Goal: Use online tool/utility: Utilize a website feature to perform a specific function

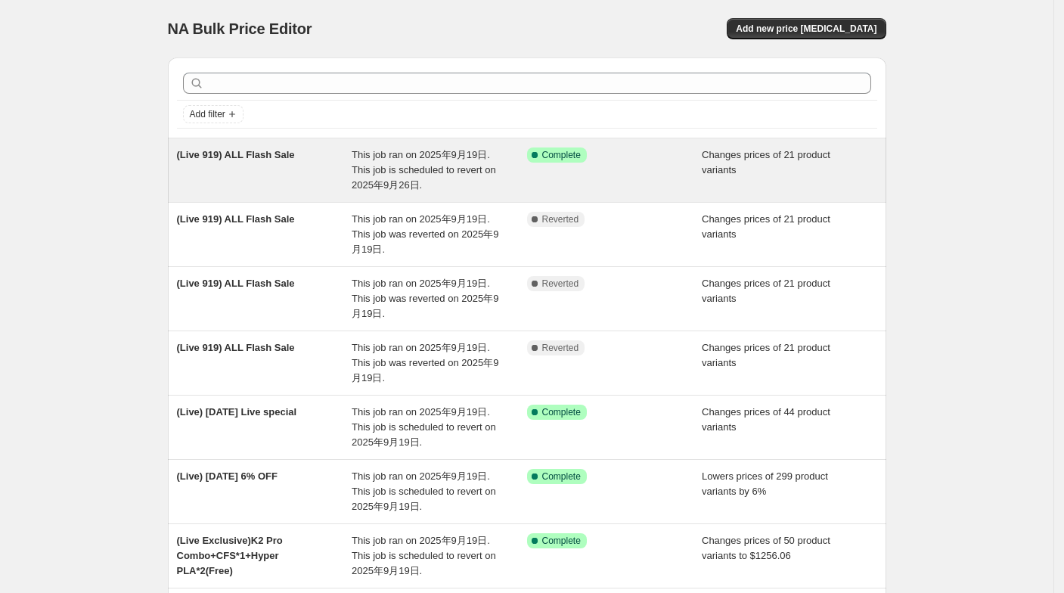
click at [442, 143] on div "(Live 919) ALL Flash Sale This job ran on 2025年9月19日. This job is scheduled to …" at bounding box center [527, 169] width 718 height 63
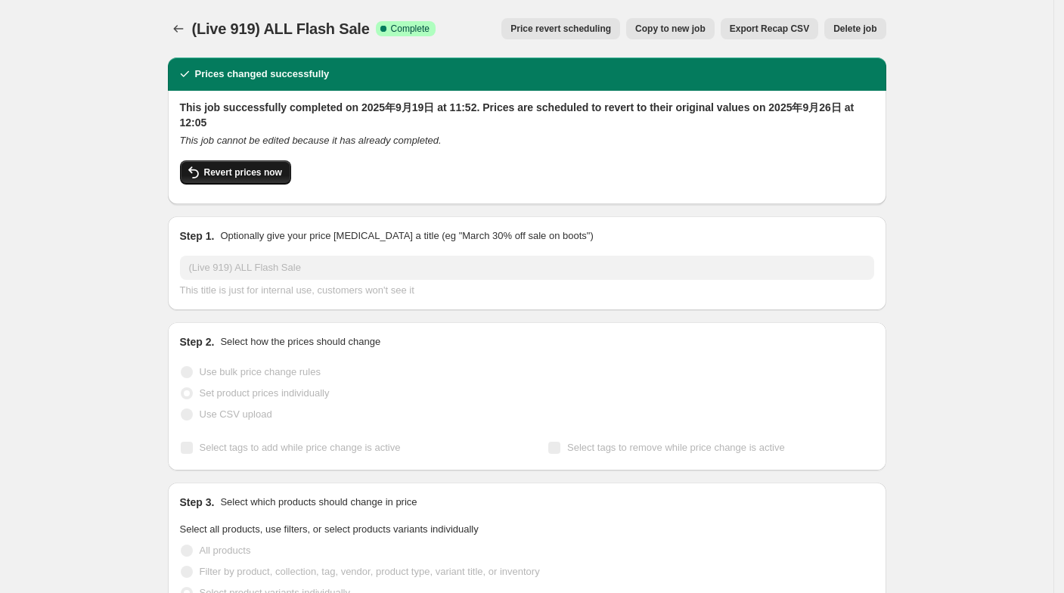
click at [262, 166] on button "Revert prices now" at bounding box center [235, 172] width 111 height 24
checkbox input "false"
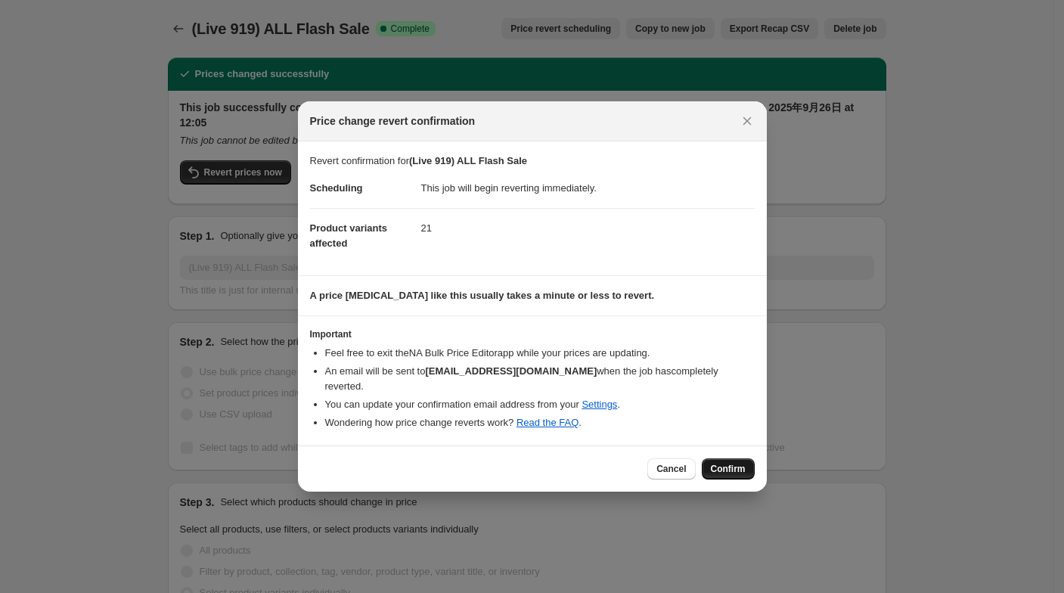
click at [717, 470] on button "Confirm" at bounding box center [728, 468] width 53 height 21
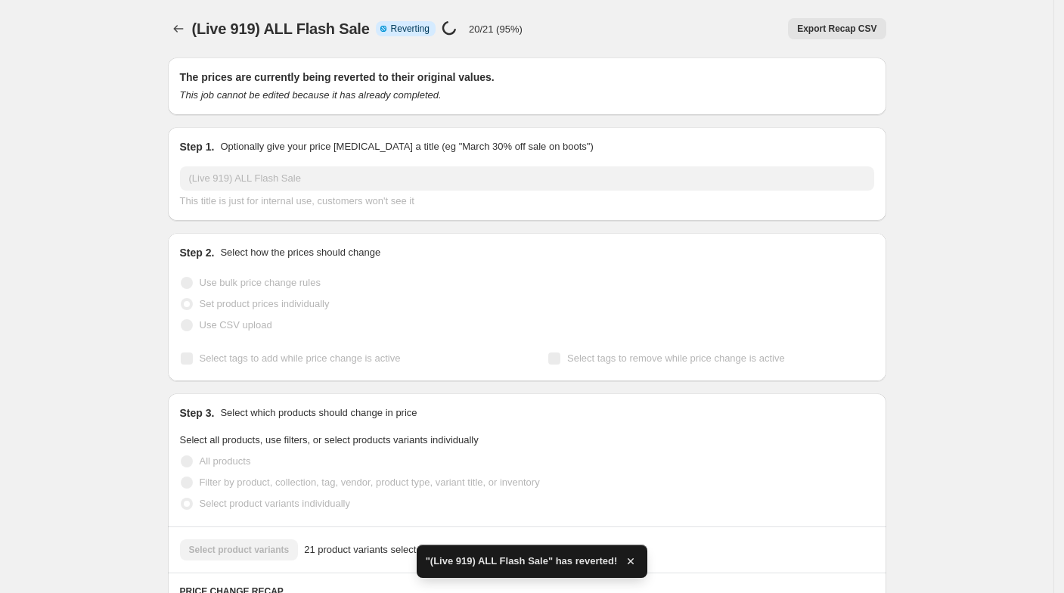
checkbox input "true"
